Goal: Communication & Community: Answer question/provide support

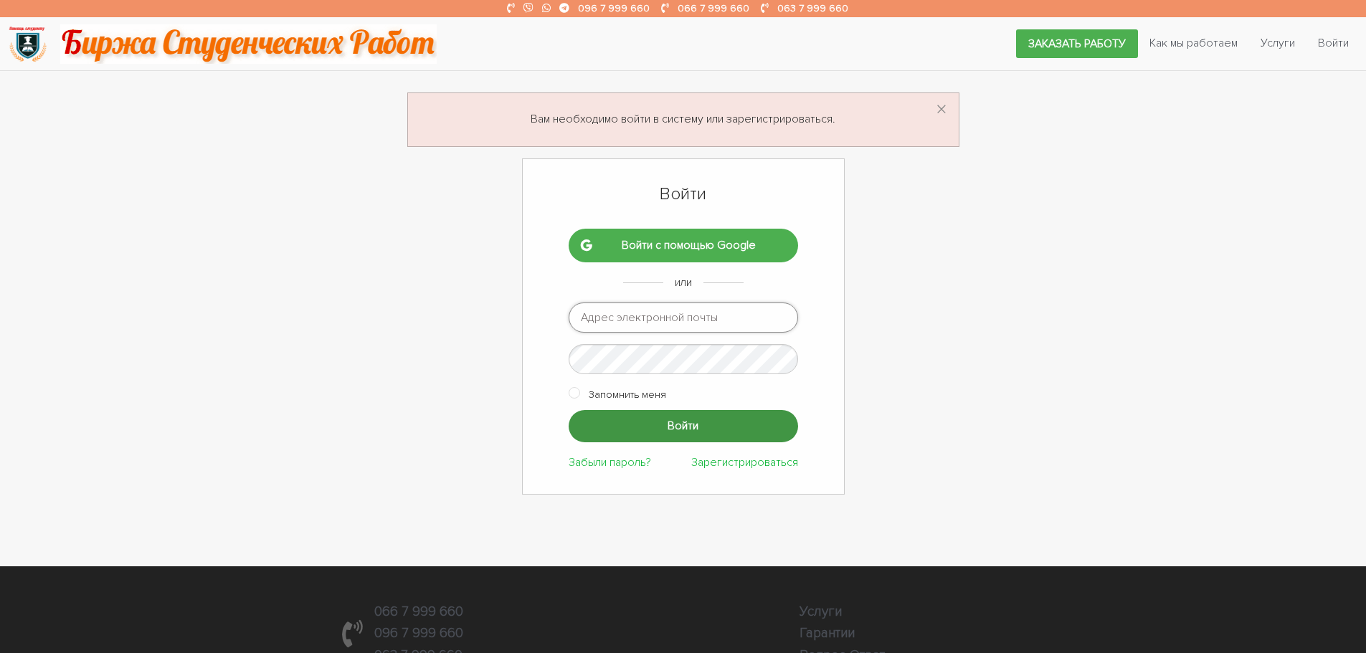
type input "[EMAIL_ADDRESS][DOMAIN_NAME]"
click at [650, 417] on input "Войти" at bounding box center [683, 426] width 229 height 32
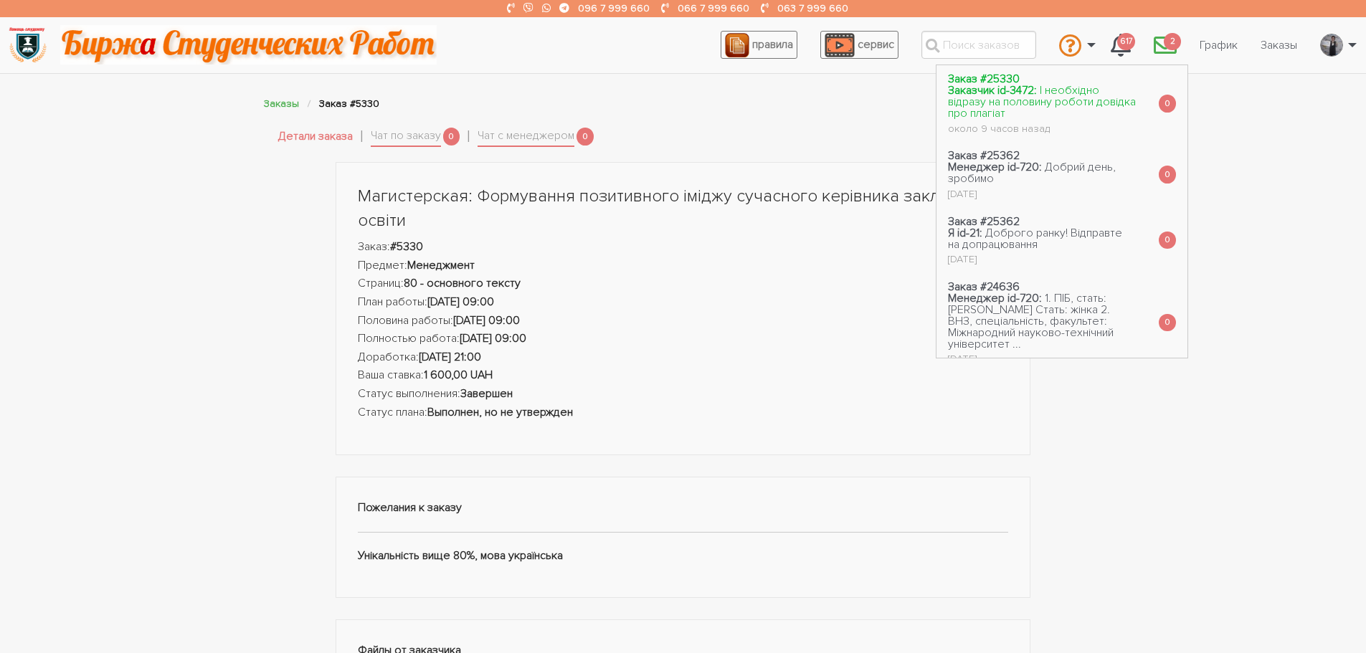
click at [1034, 90] on span "І необхідно відразу на половину роботи довідка про плагіат" at bounding box center [1042, 101] width 188 height 37
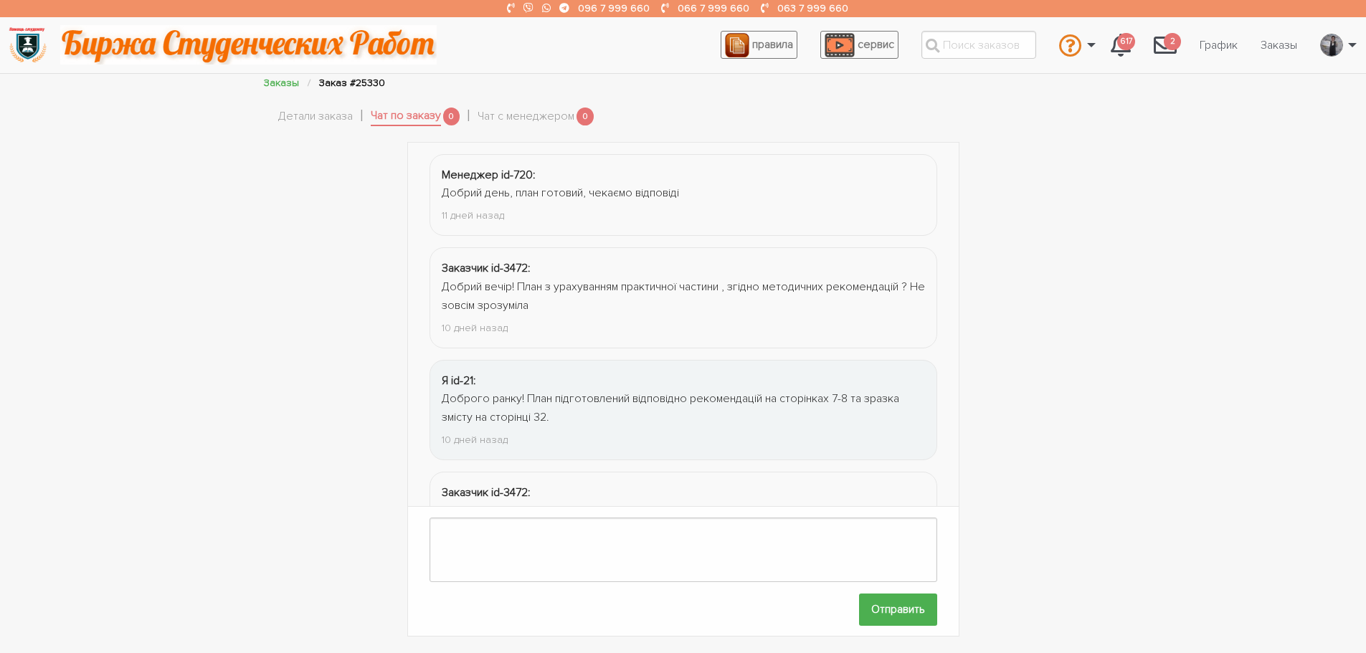
scroll to position [1151, 0]
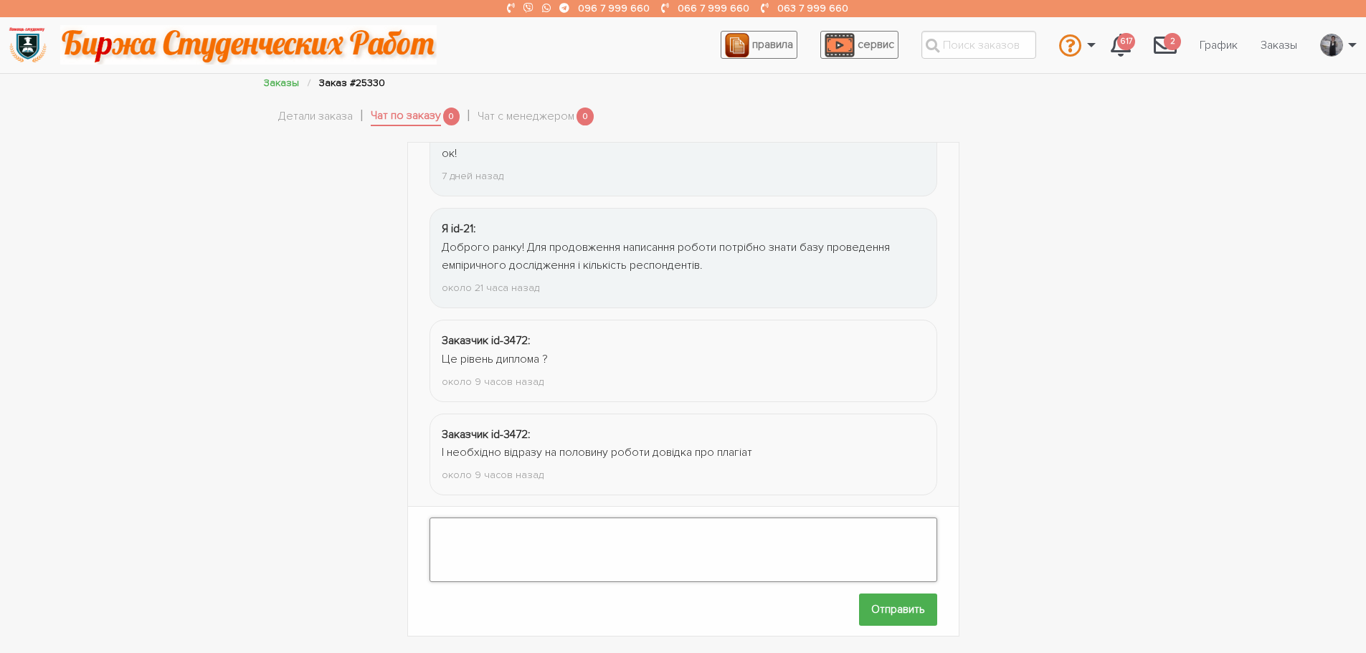
click at [476, 527] on textarea at bounding box center [684, 550] width 508 height 65
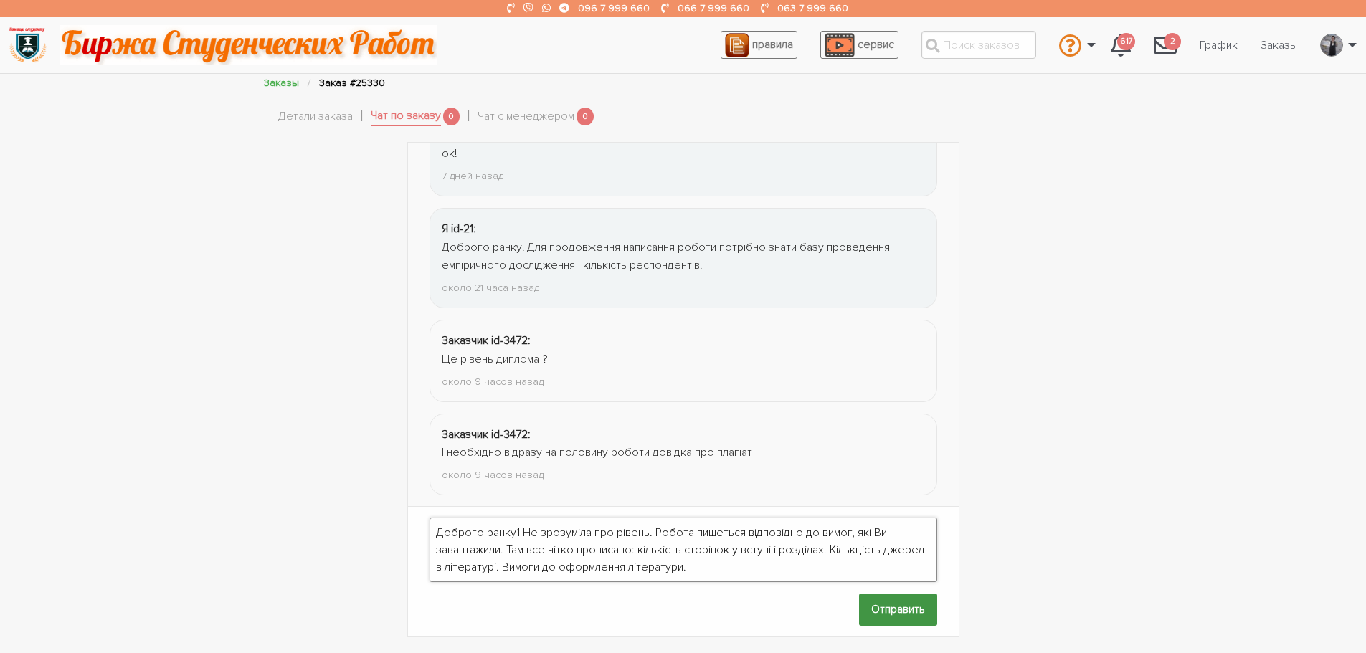
type textarea "Доброго ранку1 Не зрозуміла про рівень. Робота пишеться відповідно до вимог, як…"
click at [896, 594] on input "Отправить" at bounding box center [898, 610] width 78 height 32
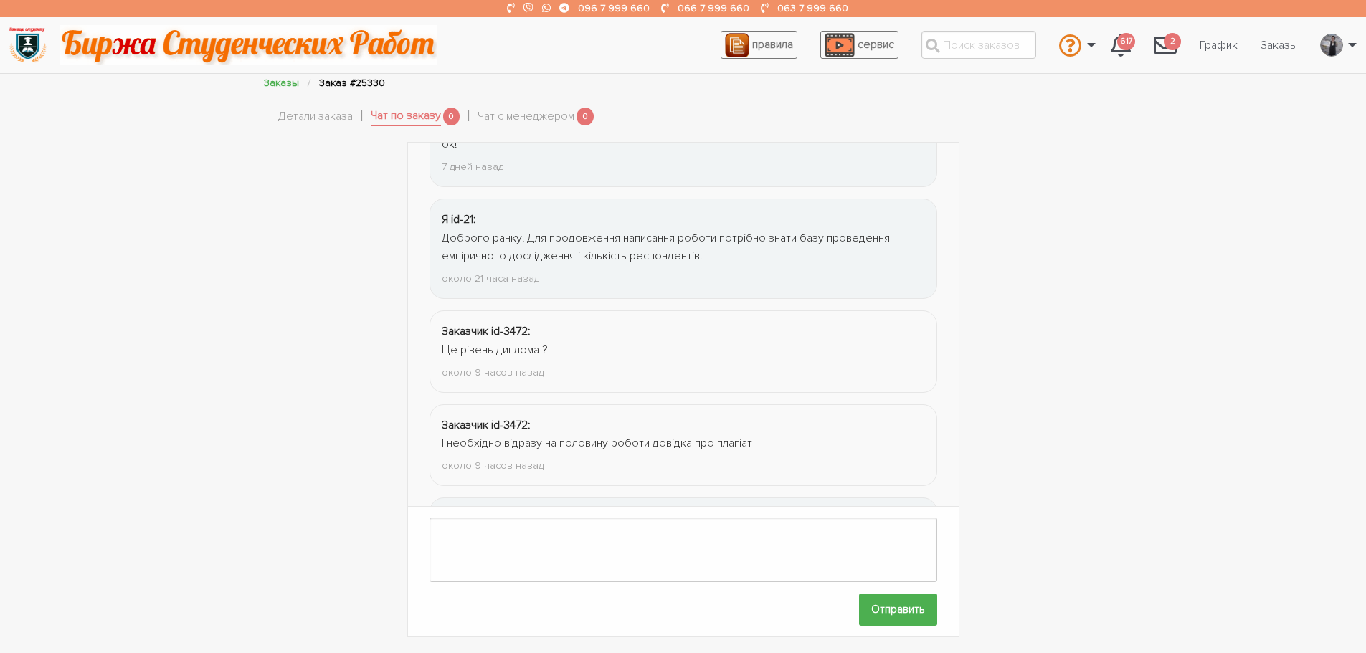
scroll to position [1283, 0]
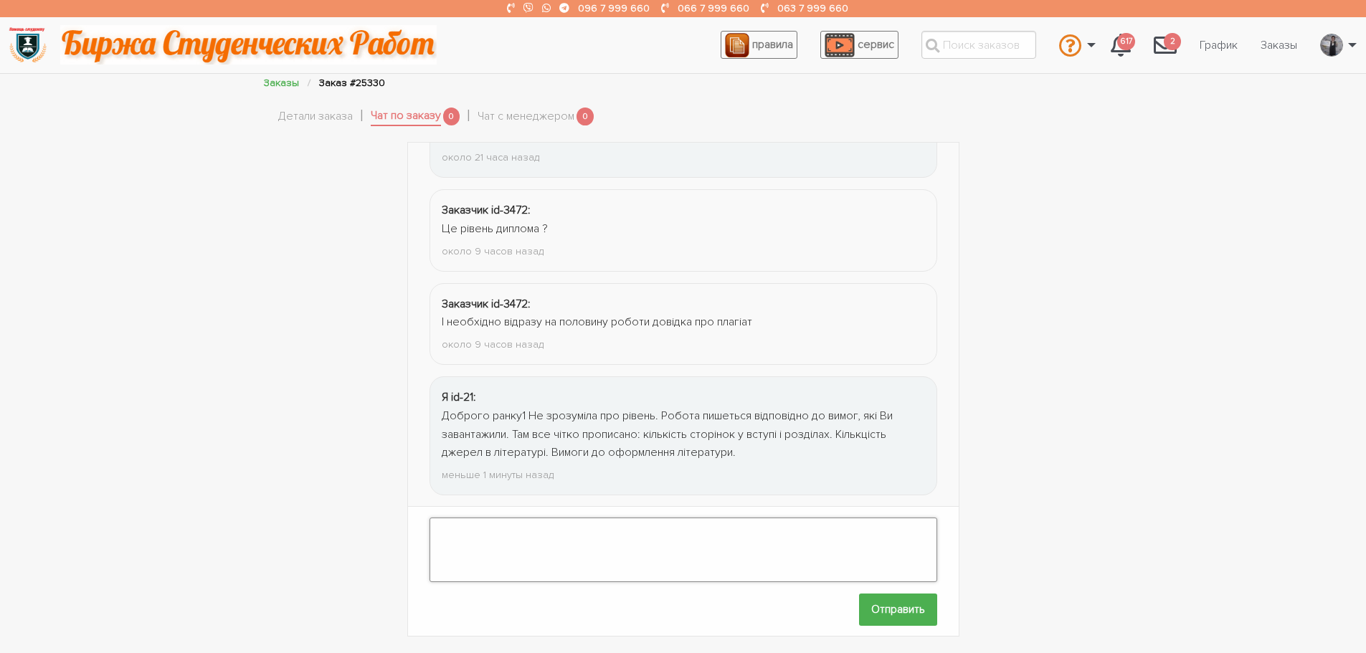
click at [638, 544] on textarea at bounding box center [684, 550] width 508 height 65
type textarea "Звіт про перевірку я завантажила."
click at [873, 604] on input "Отправить" at bounding box center [898, 610] width 78 height 32
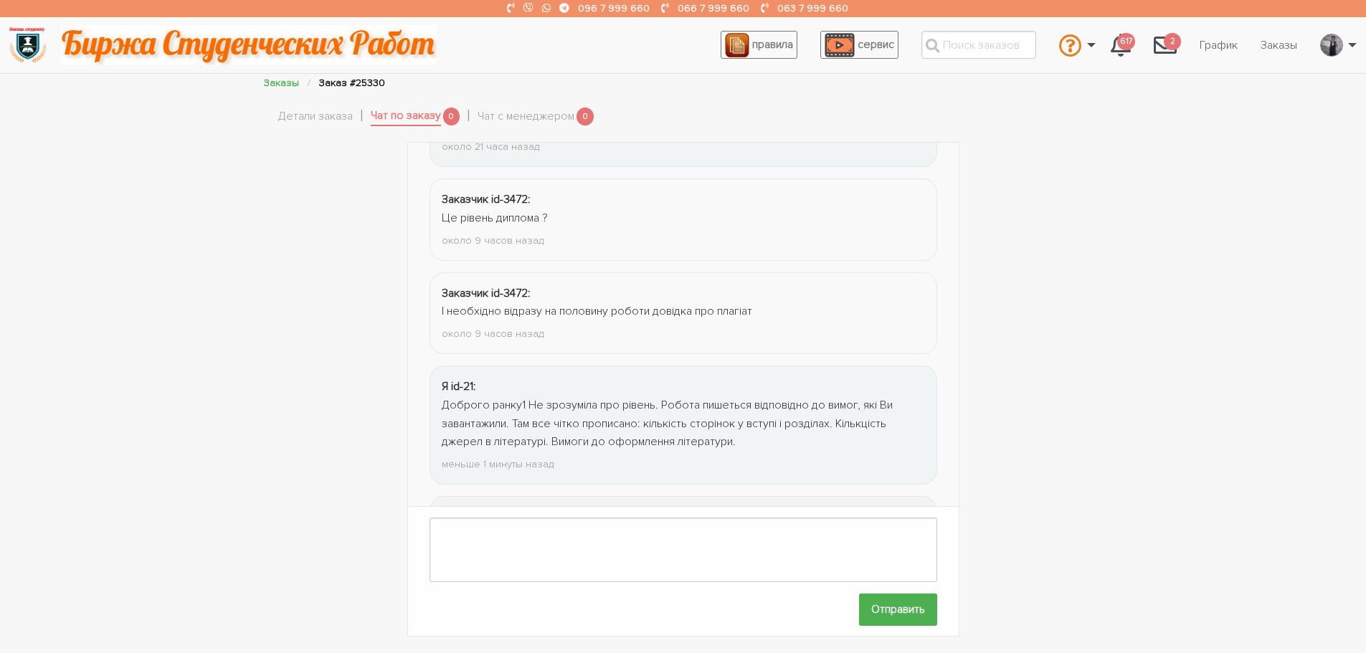
scroll to position [1376, 0]
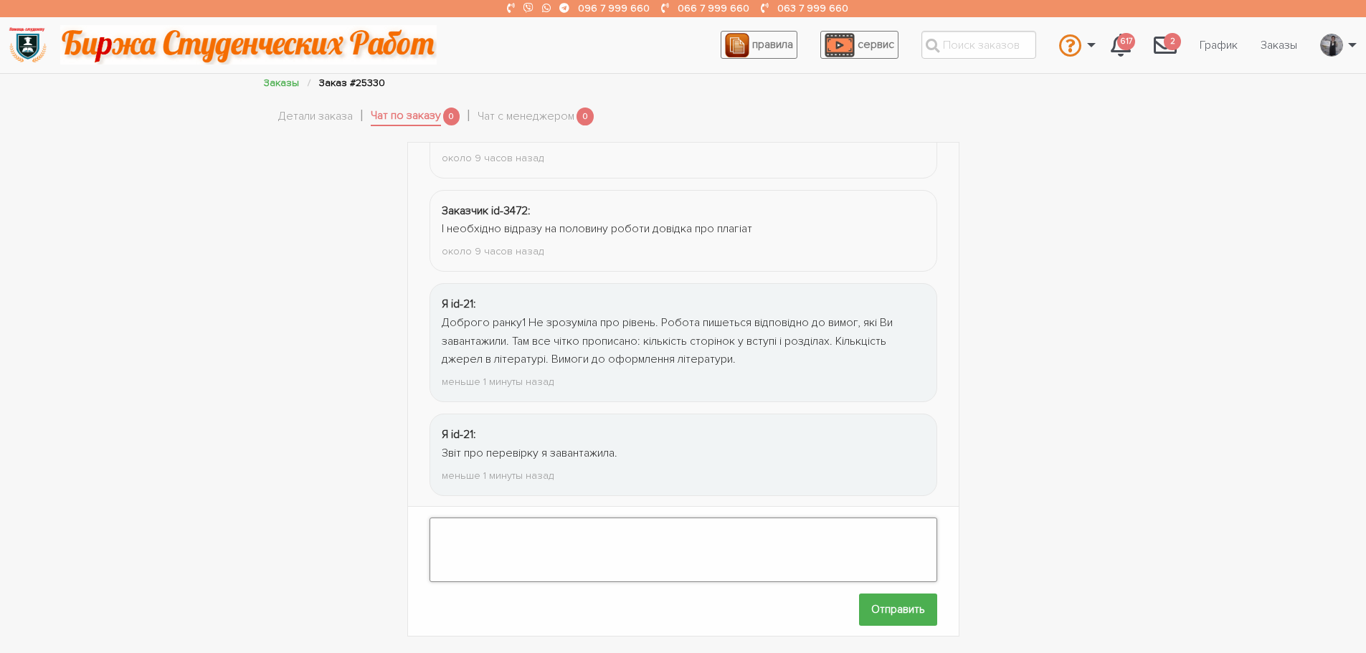
click at [628, 548] on textarea at bounding box center [684, 550] width 508 height 65
type textarea "Дуже чекаю інформацію про базу проведення емпіричного дослідження і кількість р…"
click at [880, 596] on input "Отправить" at bounding box center [898, 610] width 78 height 32
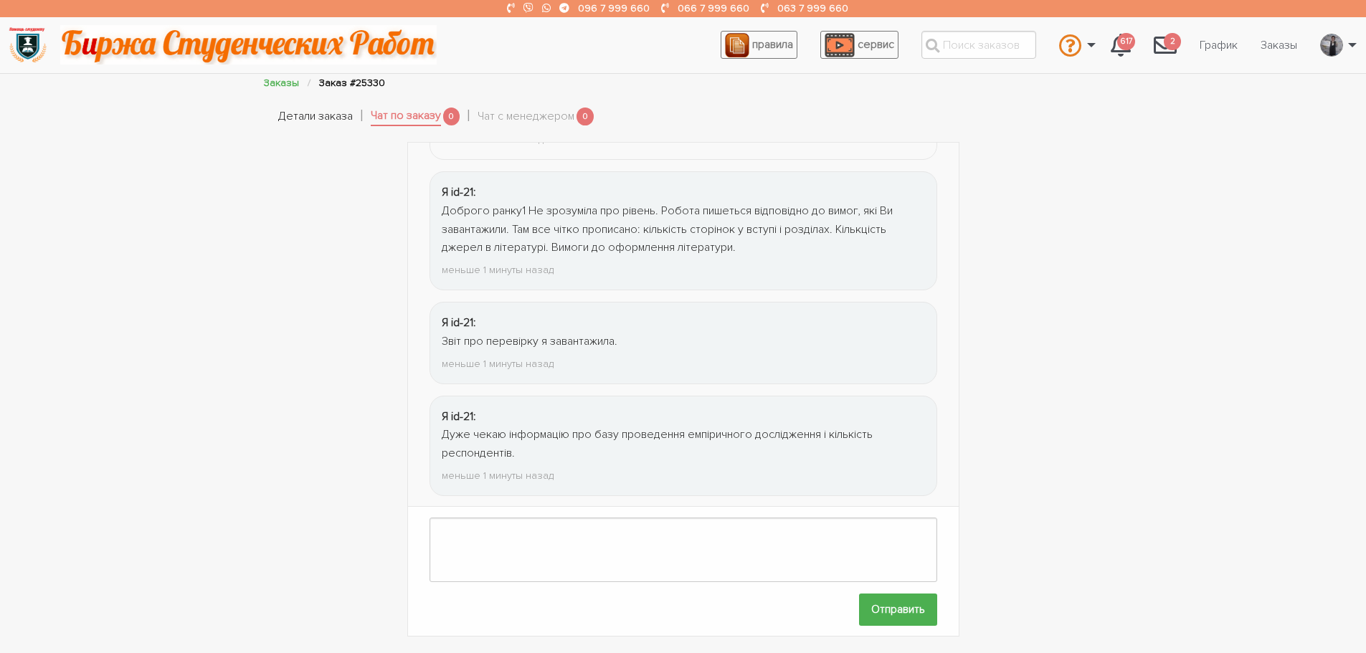
click at [285, 120] on link "Детали заказа" at bounding box center [315, 117] width 75 height 19
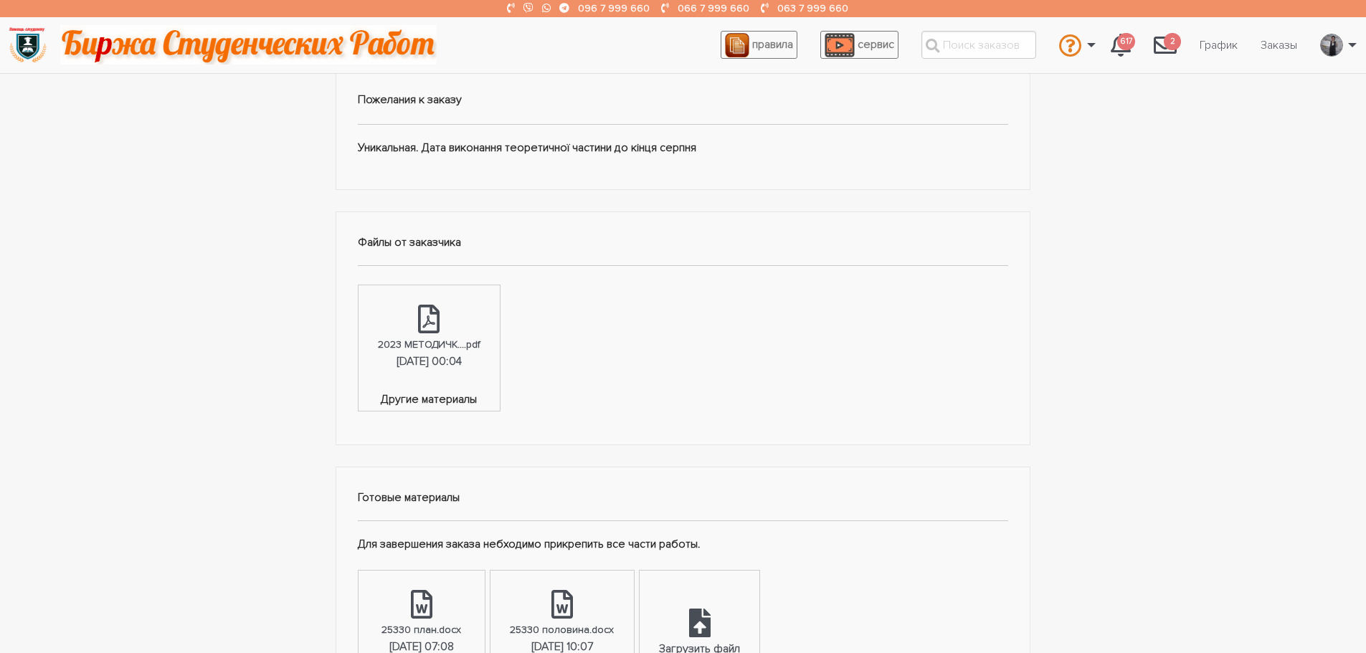
scroll to position [582, 0]
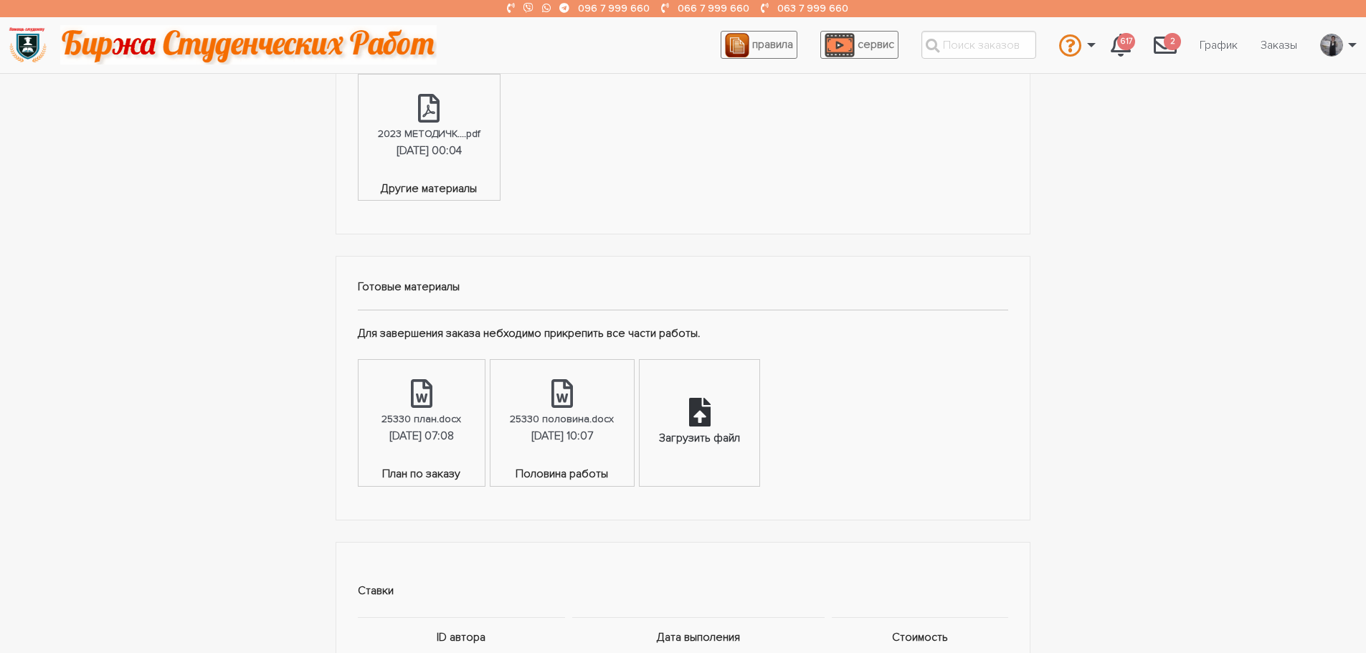
click at [754, 412] on div "Загрузить файл" at bounding box center [700, 423] width 120 height 126
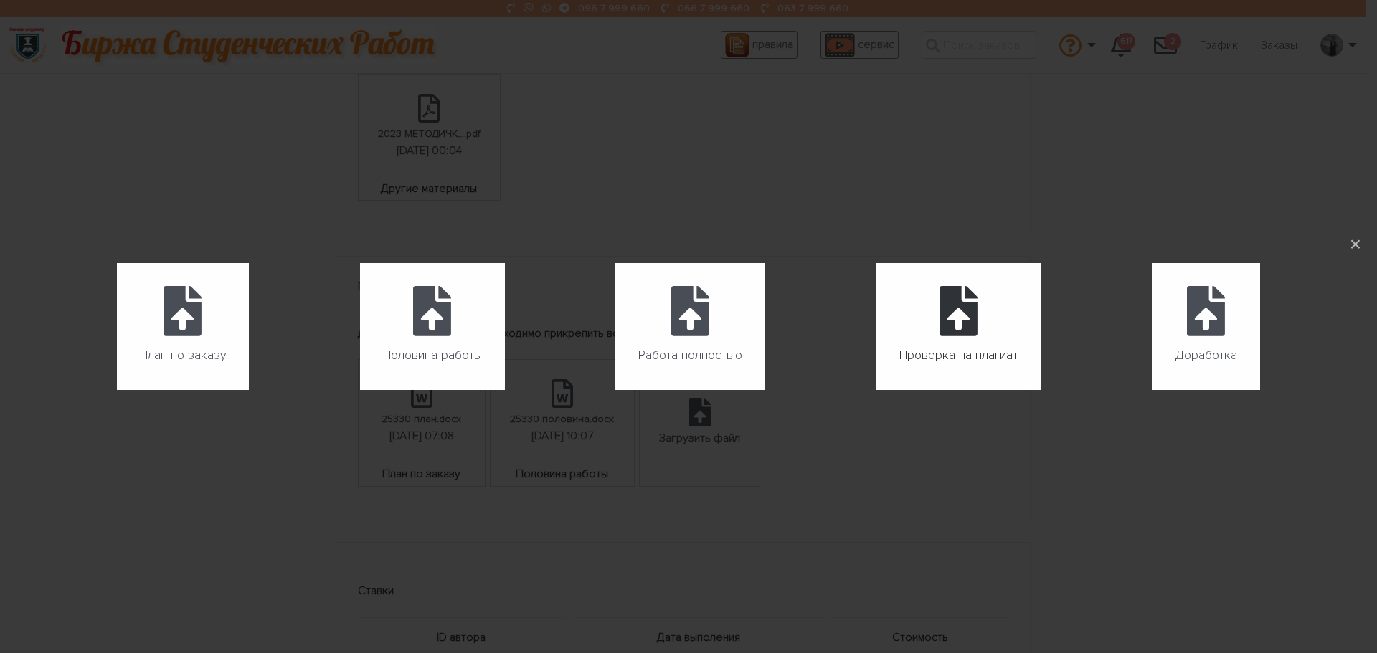
click at [1003, 332] on label "Проверка на плагиат" at bounding box center [958, 326] width 164 height 127
click at [877, 390] on input "Проверка на плагиат" at bounding box center [876, 390] width 1 height 1
